Goal: Information Seeking & Learning: Learn about a topic

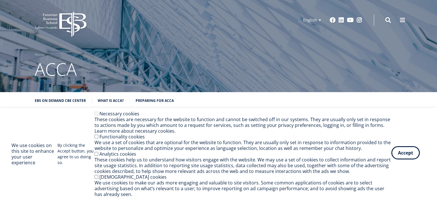
click at [408, 155] on button "Accept" at bounding box center [405, 152] width 28 height 13
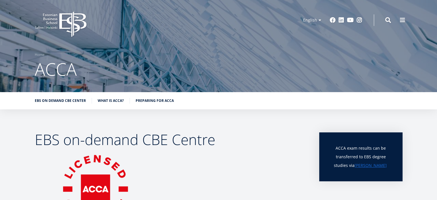
drag, startPoint x: 441, startPoint y: 2, endPoint x: 236, endPoint y: 155, distance: 256.3
click at [236, 155] on p at bounding box center [171, 198] width 273 height 92
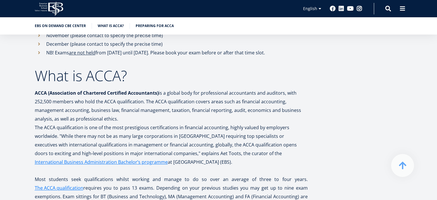
scroll to position [728, 0]
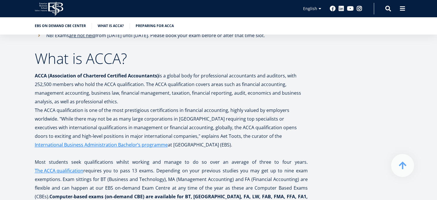
drag, startPoint x: 429, startPoint y: 128, endPoint x: 429, endPoint y: 140, distance: 11.8
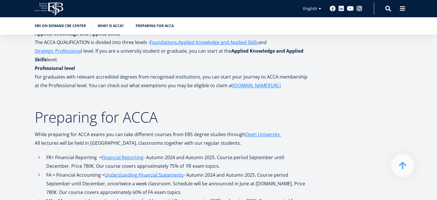
scroll to position [899, 0]
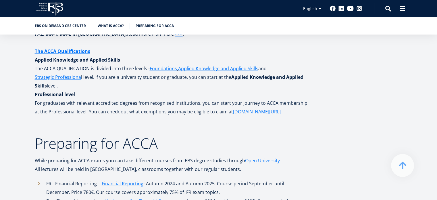
click at [260, 162] on link "Open University." at bounding box center [263, 160] width 36 height 9
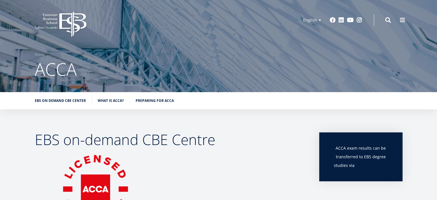
click at [374, 167] on link "[PERSON_NAME]" at bounding box center [371, 165] width 32 height 9
